Goal: Task Accomplishment & Management: Manage account settings

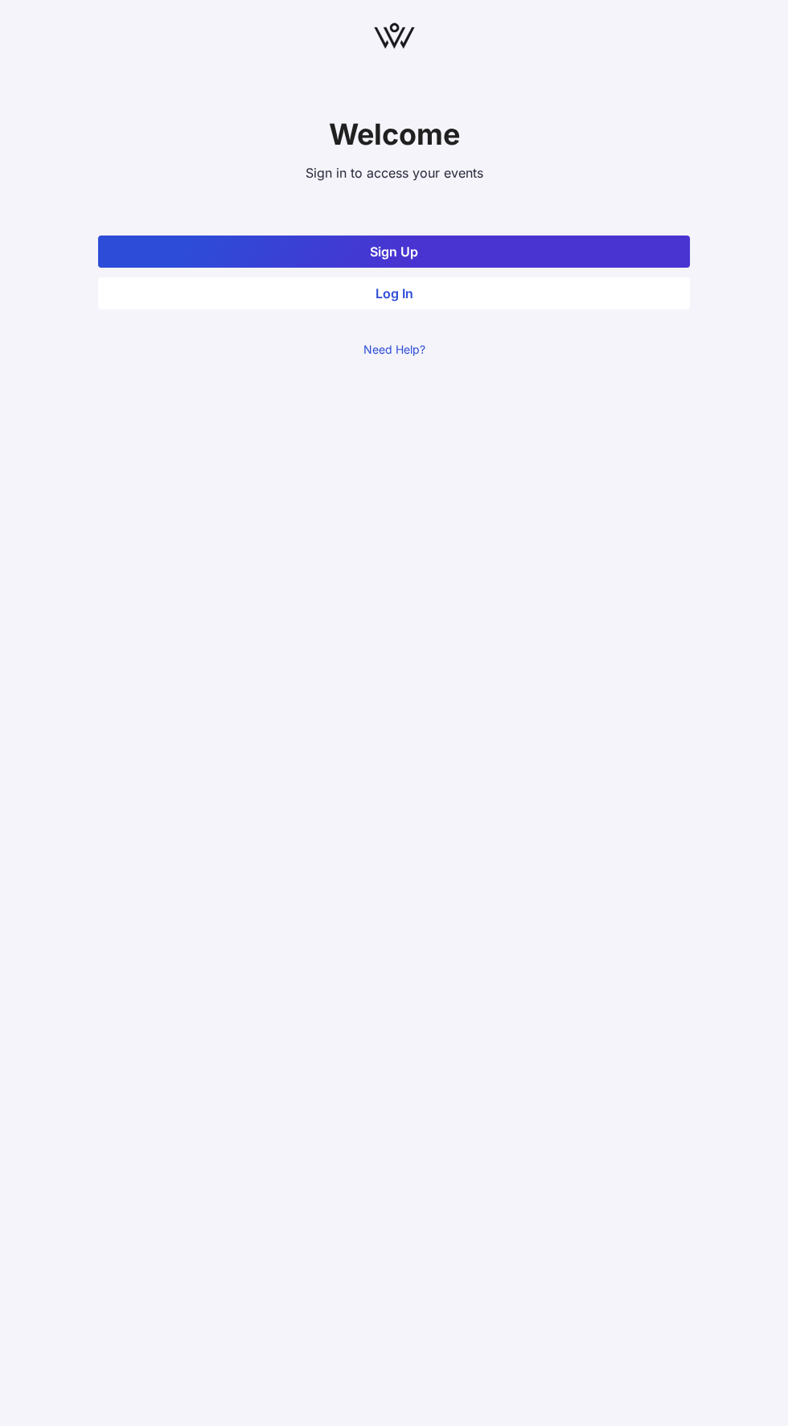
click at [174, 300] on button "Log In" at bounding box center [393, 293] width 591 height 32
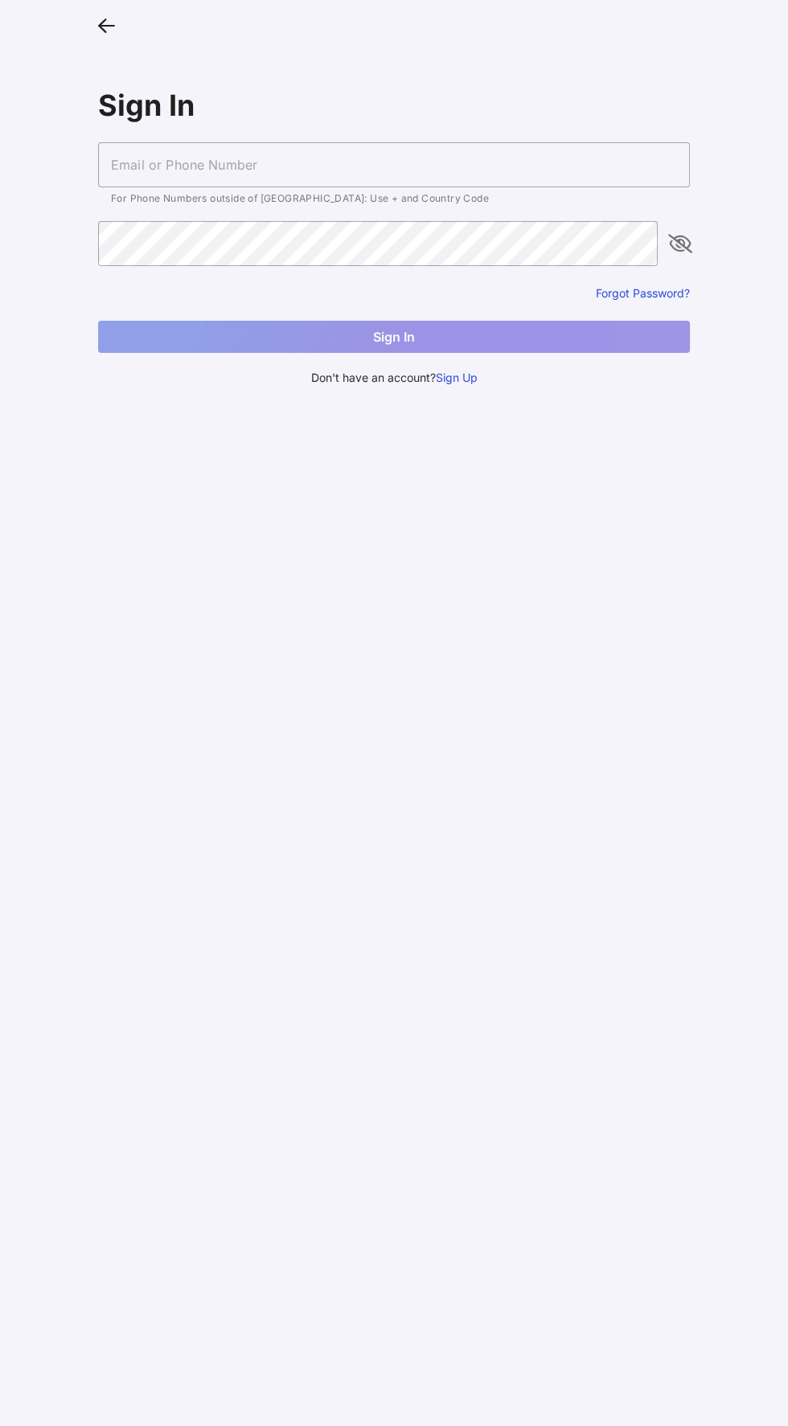
click at [124, 166] on input "text" at bounding box center [393, 164] width 591 height 45
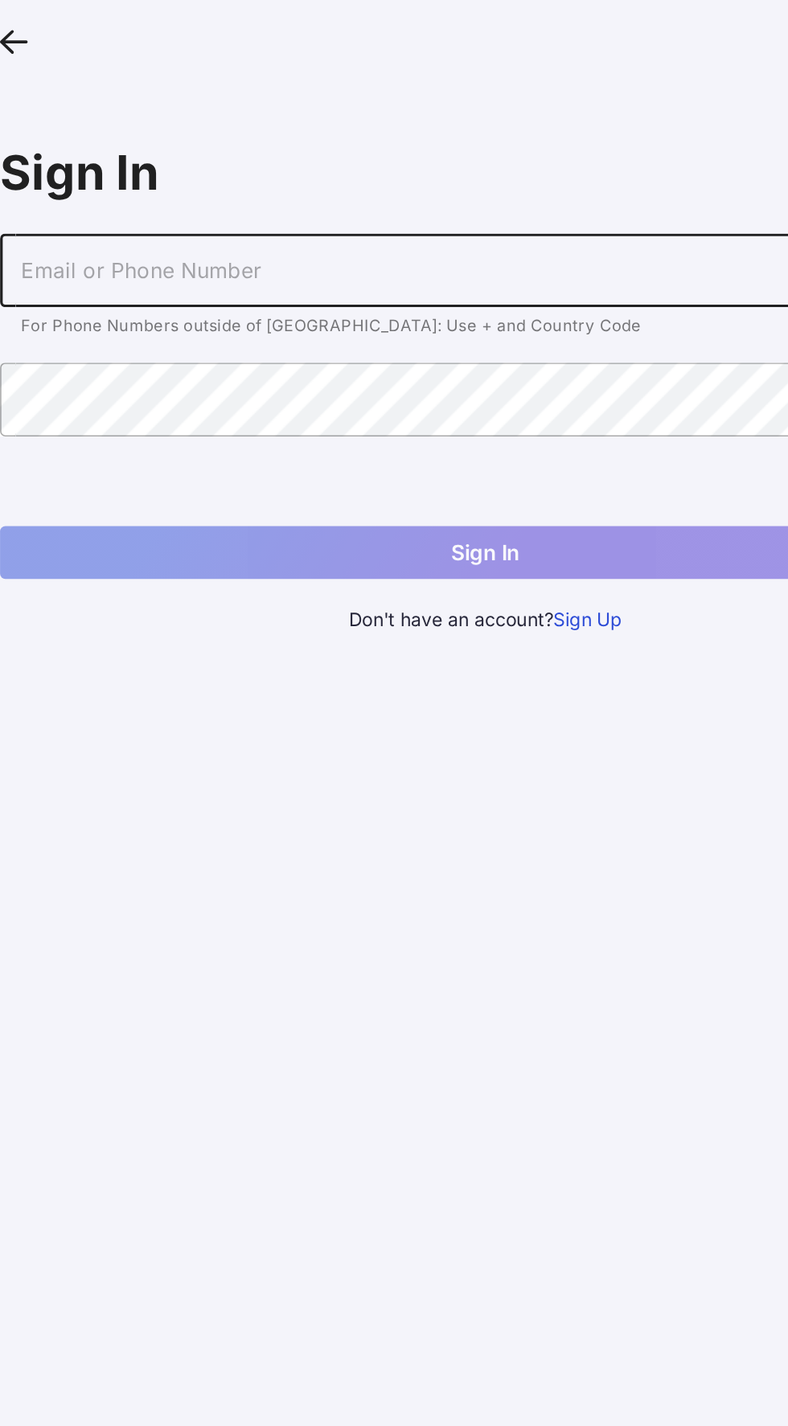
click at [172, 154] on input "text" at bounding box center [393, 164] width 591 height 45
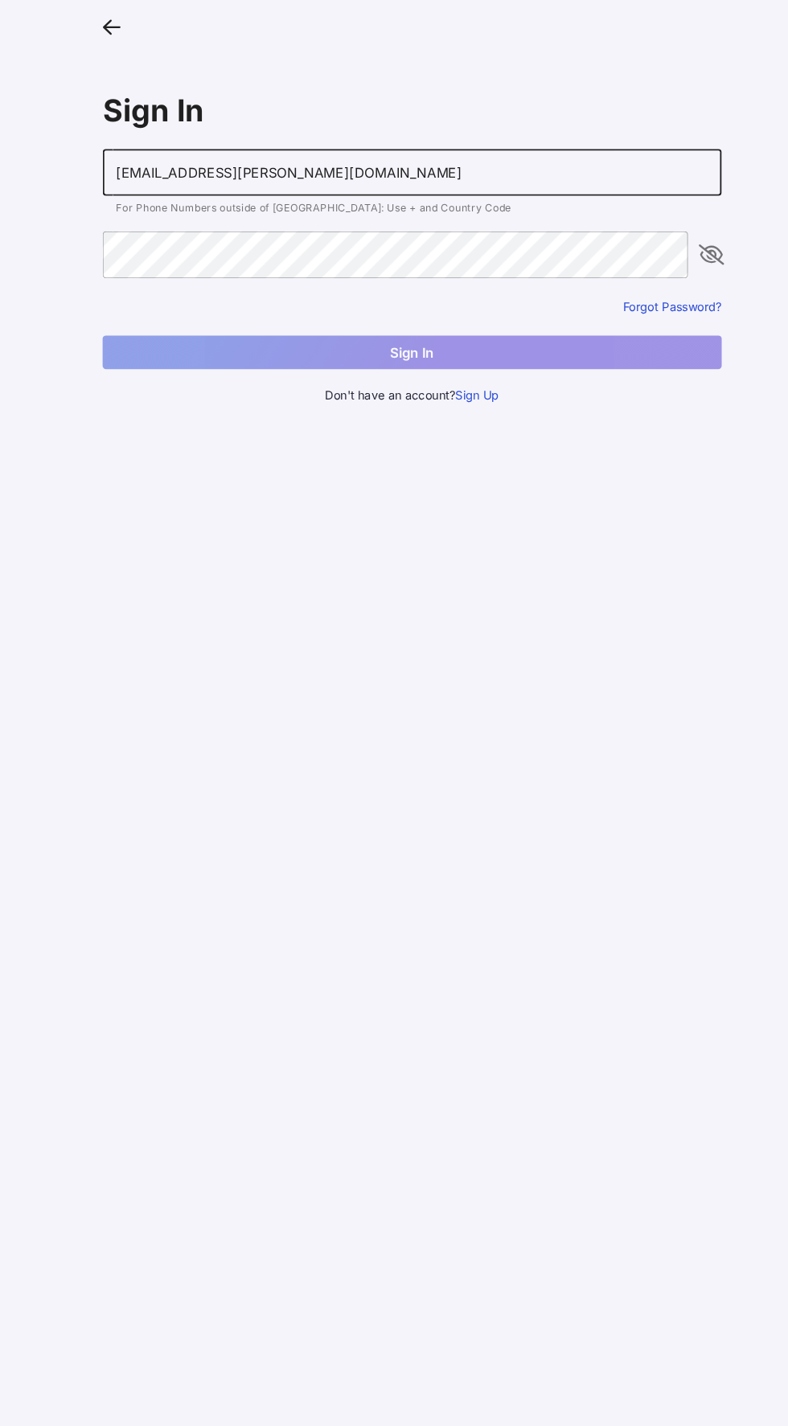
type input "[EMAIL_ADDRESS][PERSON_NAME][DOMAIN_NAME]"
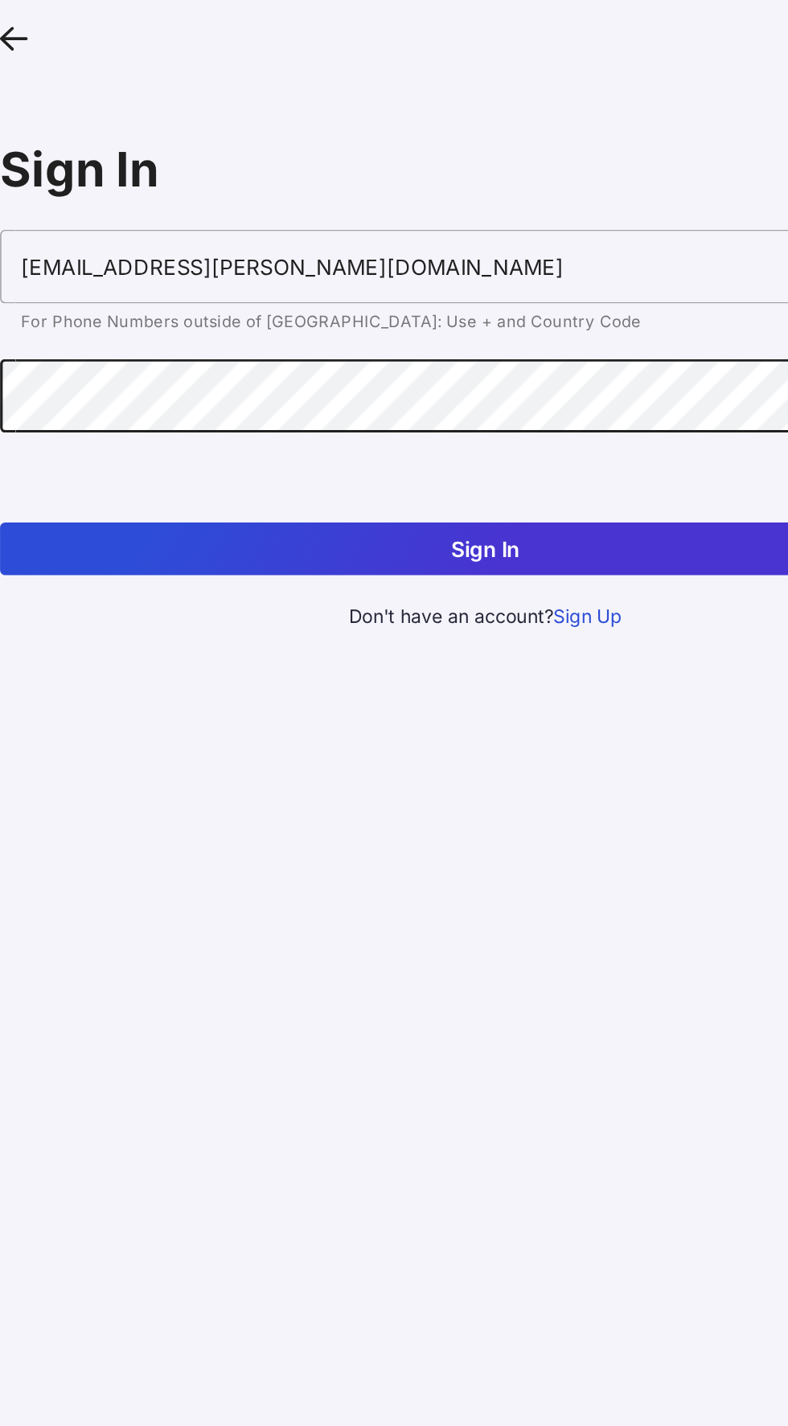
click at [184, 343] on button "Sign In" at bounding box center [393, 337] width 591 height 32
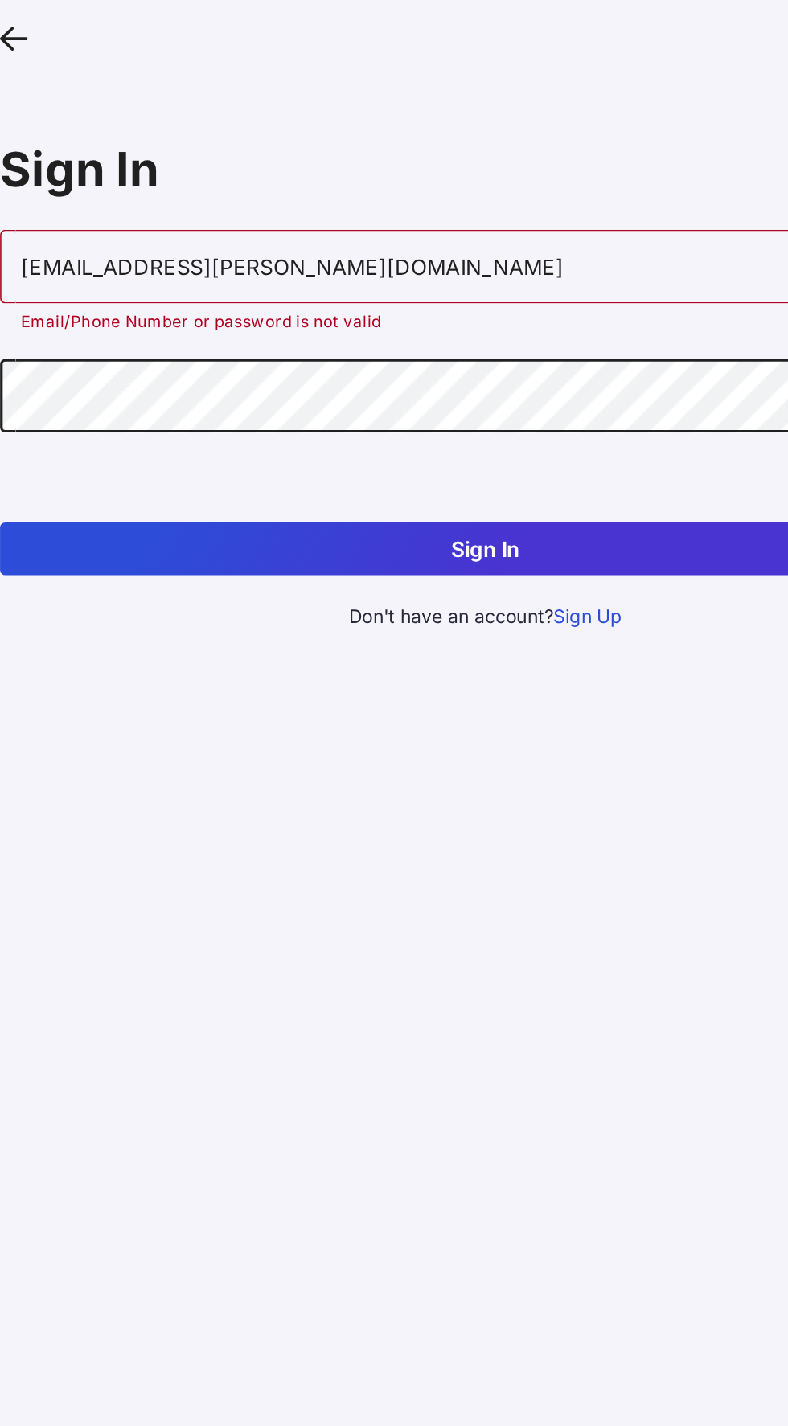
click at [495, 338] on button "Sign In" at bounding box center [393, 337] width 591 height 32
